Goal: Information Seeking & Learning: Learn about a topic

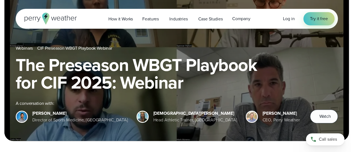
scroll to position [78, 0]
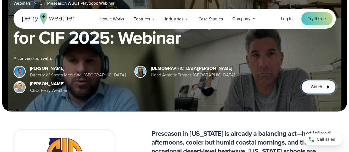
click at [320, 86] on span "Watch" at bounding box center [316, 87] width 12 height 7
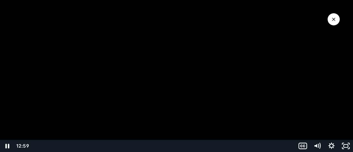
click at [117, 55] on div at bounding box center [176, 76] width 353 height 152
click at [158, 47] on div at bounding box center [176, 76] width 353 height 152
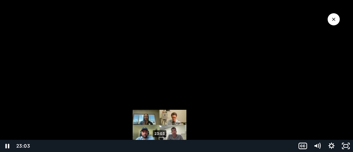
click at [160, 146] on div "23:03" at bounding box center [162, 146] width 259 height 12
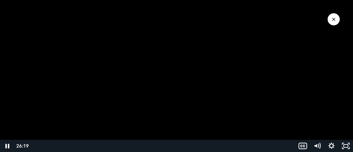
click at [152, 68] on div at bounding box center [176, 76] width 353 height 152
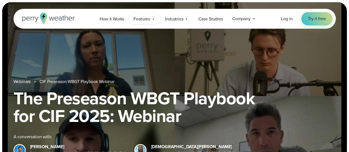
click at [149, 19] on span "Features" at bounding box center [141, 19] width 17 height 7
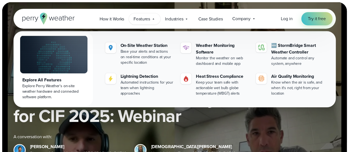
click at [44, 18] on icon at bounding box center [43, 19] width 7 height 12
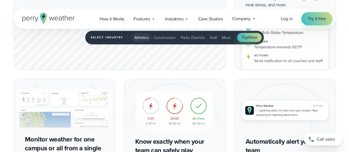
scroll to position [836, 0]
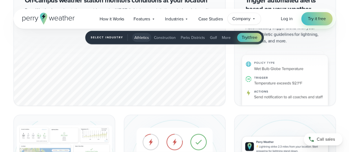
click at [244, 21] on span "Company" at bounding box center [241, 18] width 18 height 7
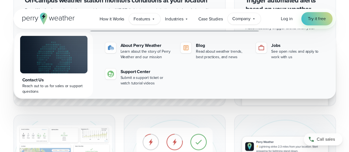
click at [136, 20] on span "Features" at bounding box center [141, 19] width 17 height 7
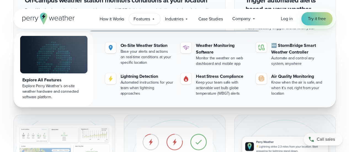
click at [61, 76] on link "Explore All Features Explore Perry Weather's on-site weather hardware and conne…" at bounding box center [54, 69] width 78 height 74
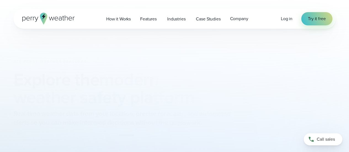
type input "**********"
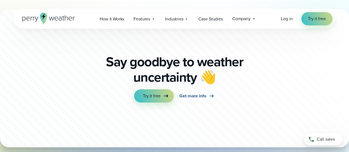
scroll to position [1876, 0]
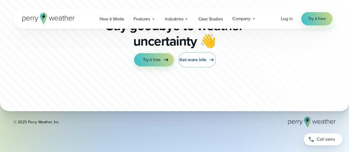
click at [196, 58] on span "Get more info" at bounding box center [192, 60] width 27 height 7
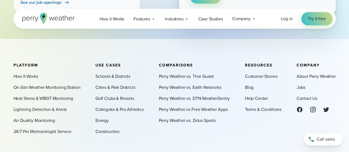
scroll to position [250, 0]
click at [307, 76] on link "About Perry Weather" at bounding box center [315, 76] width 39 height 7
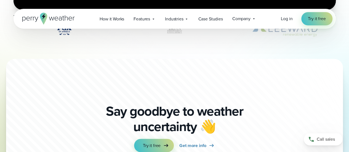
scroll to position [1537, 0]
